Goal: Check status: Check status

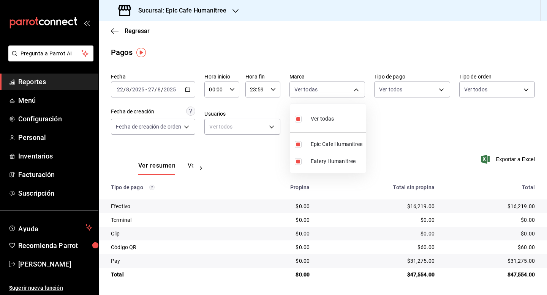
click at [413, 144] on div at bounding box center [273, 147] width 547 height 295
click at [185, 92] on div "[DATE] [DATE] - [DATE] [DATE]" at bounding box center [153, 90] width 84 height 16
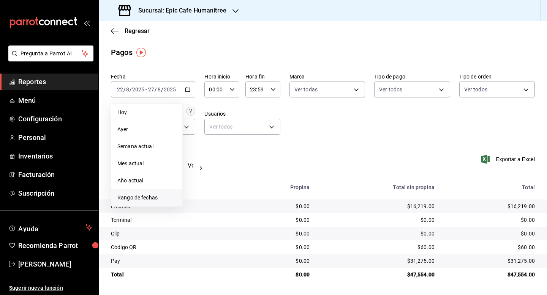
click at [131, 199] on span "Rango de fechas" at bounding box center [146, 198] width 59 height 8
click at [251, 173] on abbr "15" at bounding box center [252, 173] width 5 height 5
click at [237, 189] on abbr "21" at bounding box center [238, 190] width 5 height 5
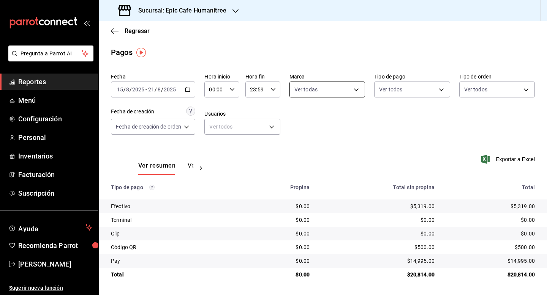
click at [358, 93] on body "Pregunta a Parrot AI Reportes Menú Configuración Personal Inventarios Facturaci…" at bounding box center [273, 147] width 547 height 295
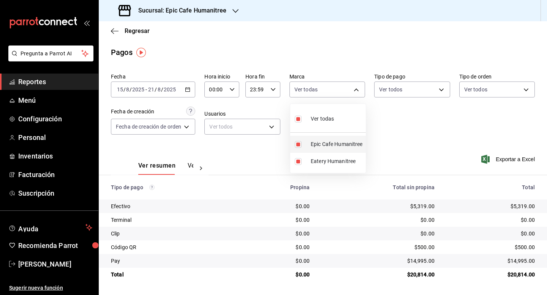
click at [337, 145] on span "Epic Cafe Humanitree" at bounding box center [337, 144] width 52 height 8
type input "3f18ad05-55ab-44ea-8b53-c1c2b2db6cb9"
checkbox input "false"
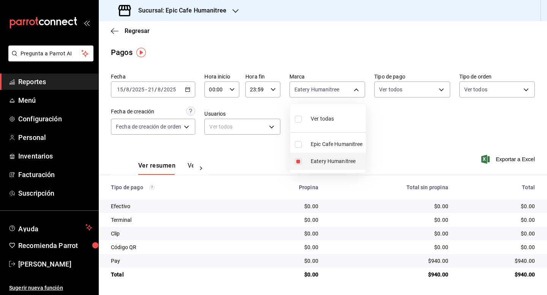
click at [328, 161] on span "Eatery Humanitree" at bounding box center [337, 162] width 52 height 8
checkbox input "false"
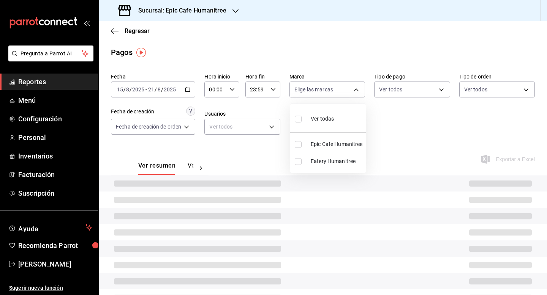
click at [335, 147] on span "Epic Cafe Humanitree" at bounding box center [337, 144] width 52 height 8
type input "e2a6dcd0-c09b-4f39-b209-5f97019748a2"
checkbox input "true"
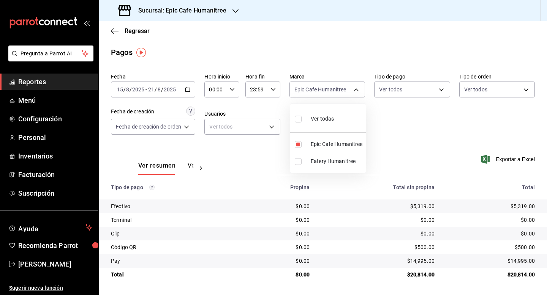
click at [232, 15] on div at bounding box center [273, 147] width 547 height 295
click at [236, 12] on icon "button" at bounding box center [235, 11] width 6 height 6
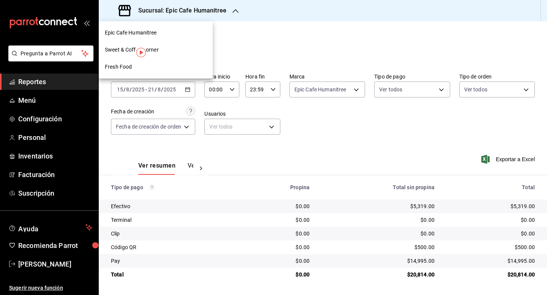
click at [160, 50] on div "Sweet & Coffee Corner" at bounding box center [156, 50] width 102 height 8
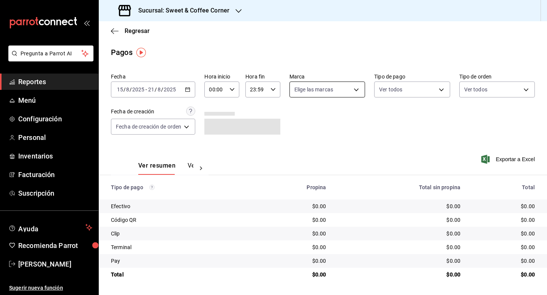
click at [360, 93] on body "Pregunta a Parrot AI Reportes Menú Configuración Personal Inventarios Facturaci…" at bounding box center [273, 147] width 547 height 295
click at [337, 147] on span "Eatery UL" at bounding box center [336, 144] width 51 height 8
type input "9f4fc38b-9ac8-496e-a1f3-9a63e64c82f8"
checkbox input "true"
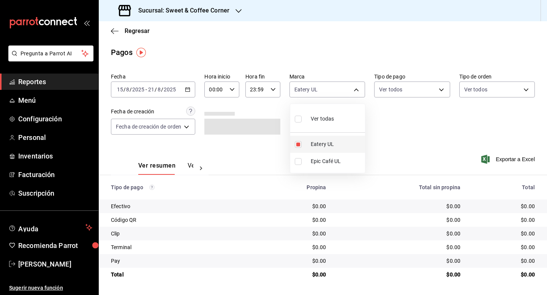
click at [337, 147] on span "Eatery UL" at bounding box center [336, 144] width 51 height 8
checkbox input "false"
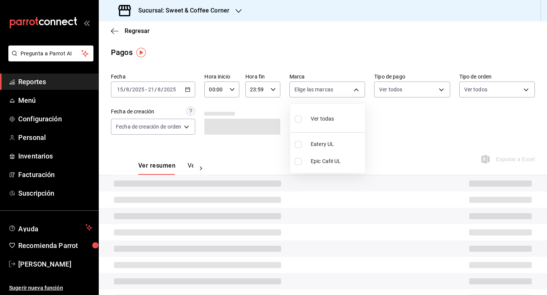
click at [334, 156] on li "Epic Café UL" at bounding box center [327, 161] width 75 height 17
type input "48d4d7da-a3fc-4c2b-b37e-df2aae73c2f6"
checkbox input "true"
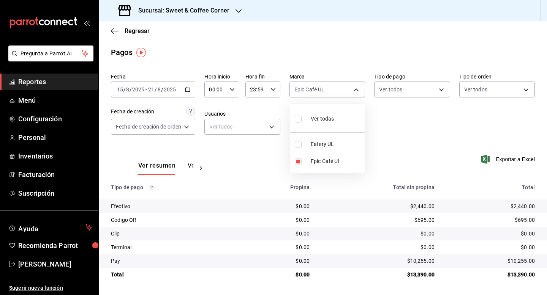
click at [205, 9] on div at bounding box center [273, 147] width 547 height 295
click at [222, 10] on h3 "Sucursal: Sweet & Coffee Corner" at bounding box center [180, 10] width 97 height 9
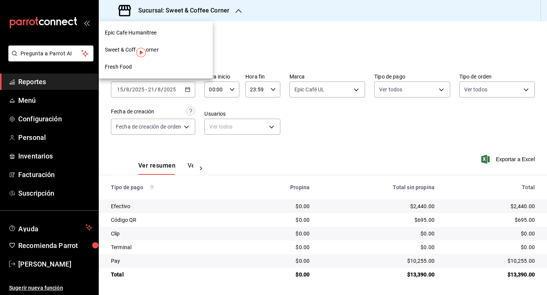
click at [119, 69] on span "Fresh Food" at bounding box center [118, 67] width 27 height 8
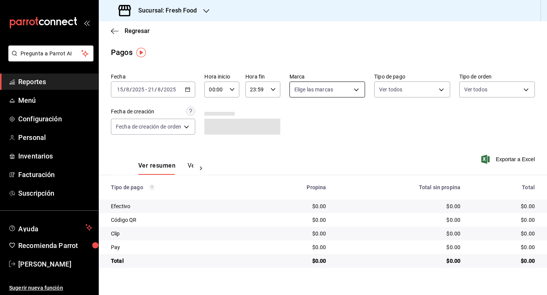
click at [357, 92] on body "Pregunta a Parrot AI Reportes Menú Configuración Personal Inventarios Facturaci…" at bounding box center [273, 147] width 547 height 295
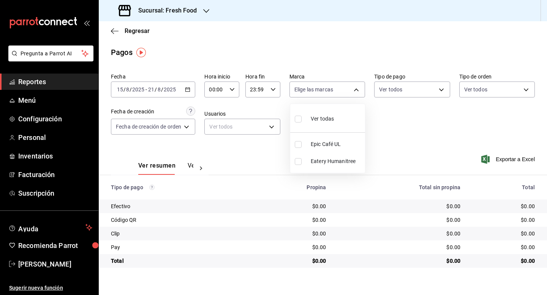
click at [306, 164] on li "Eatery Humanitree" at bounding box center [327, 161] width 75 height 17
type input "c832d7f2-bfd0-461e-be2e-c17eaf69f67d"
checkbox input "true"
click at [300, 144] on input "checkbox" at bounding box center [298, 144] width 7 height 7
checkbox input "true"
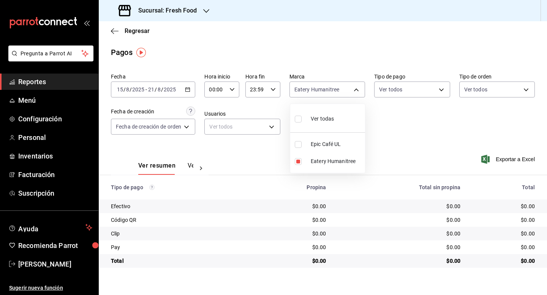
type input "c832d7f2-bfd0-461e-be2e-c17eaf69f67d,8ab046c6-0e56-43ef-b272-b6267400ac64"
checkbox input "true"
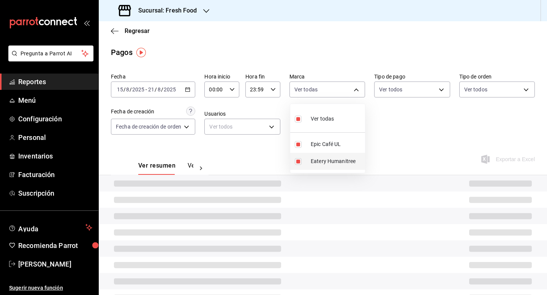
click at [298, 157] on li "Eatery Humanitree" at bounding box center [327, 161] width 75 height 17
type input "8ab046c6-0e56-43ef-b272-b6267400ac64"
checkbox input "false"
